Goal: Navigation & Orientation: Find specific page/section

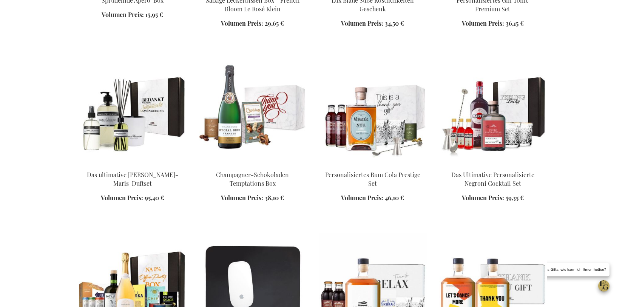
scroll to position [707, 0]
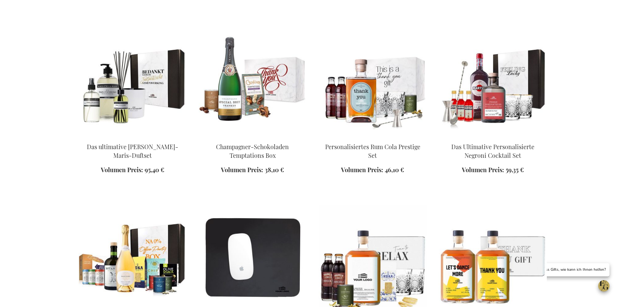
click at [59, 307] on html "The store will not work correctly when cookies are disabled. Mein Warenkorb Zum…" at bounding box center [312, 245] width 625 height 1905
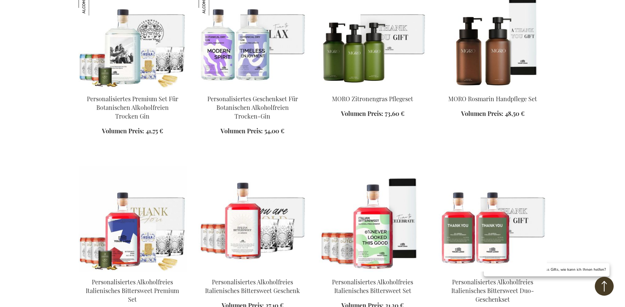
scroll to position [1138, 0]
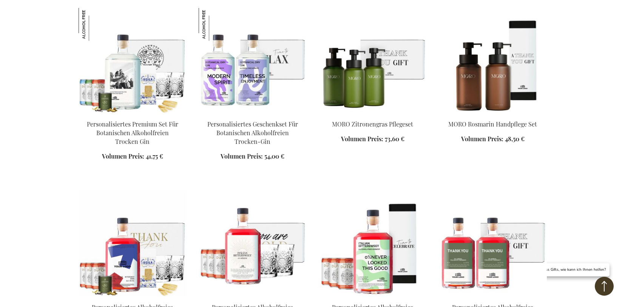
scroll to position [1036, 0]
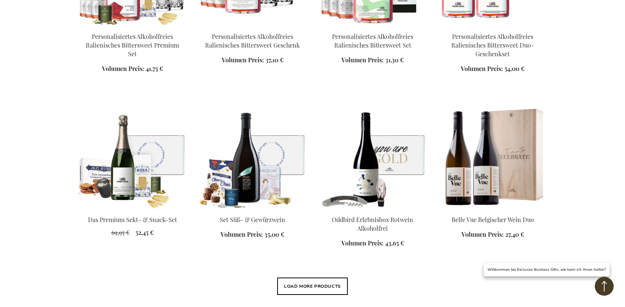
scroll to position [1213, 0]
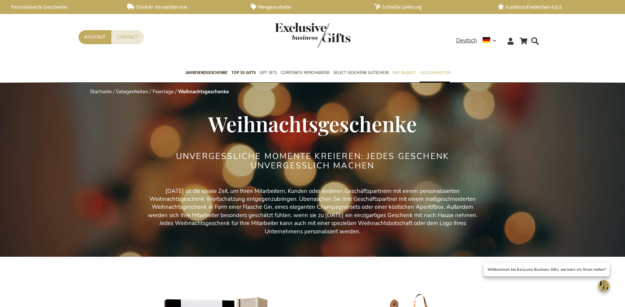
click at [153, 88] on link "Feiertage" at bounding box center [163, 91] width 21 height 7
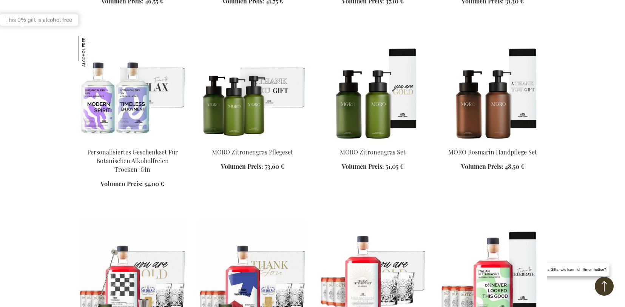
scroll to position [918, 0]
